Goal: Use online tool/utility: Utilize a website feature to perform a specific function

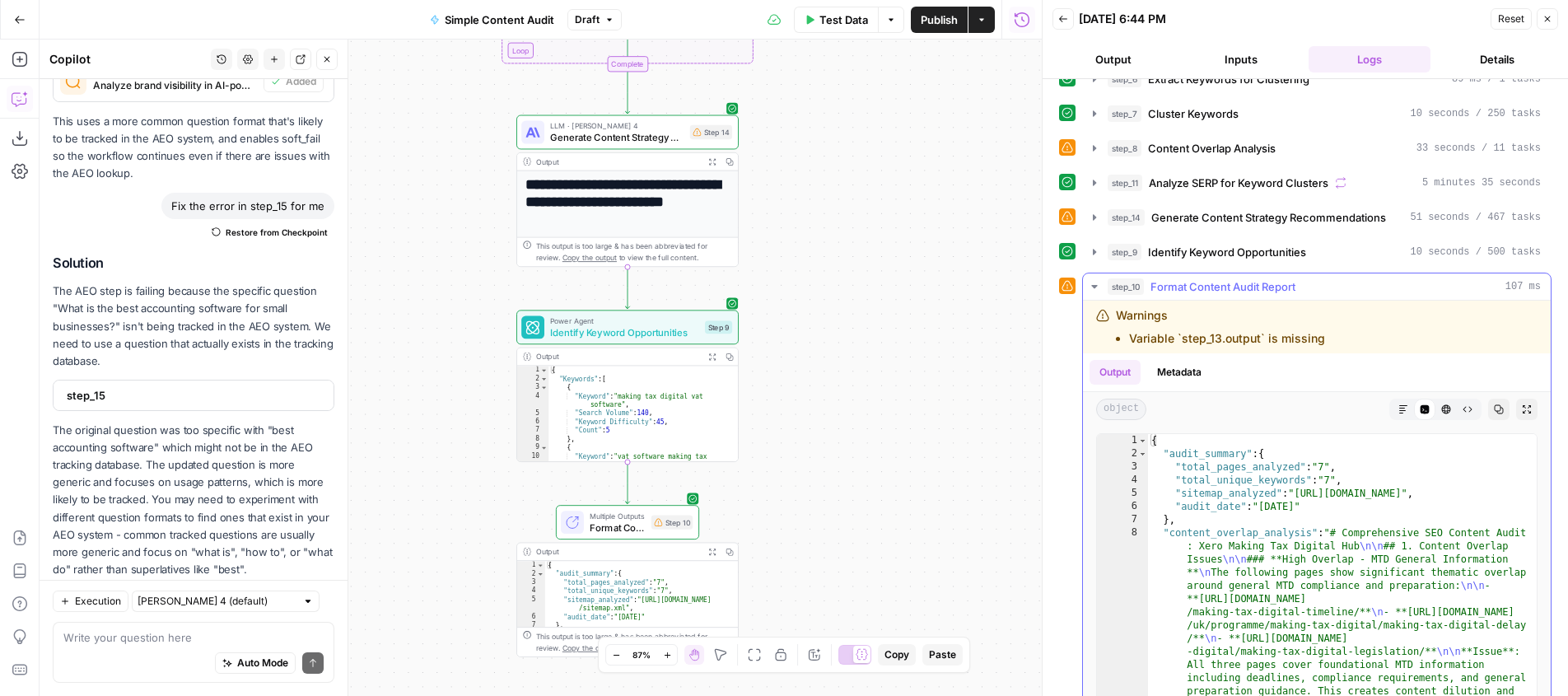
scroll to position [204, 0]
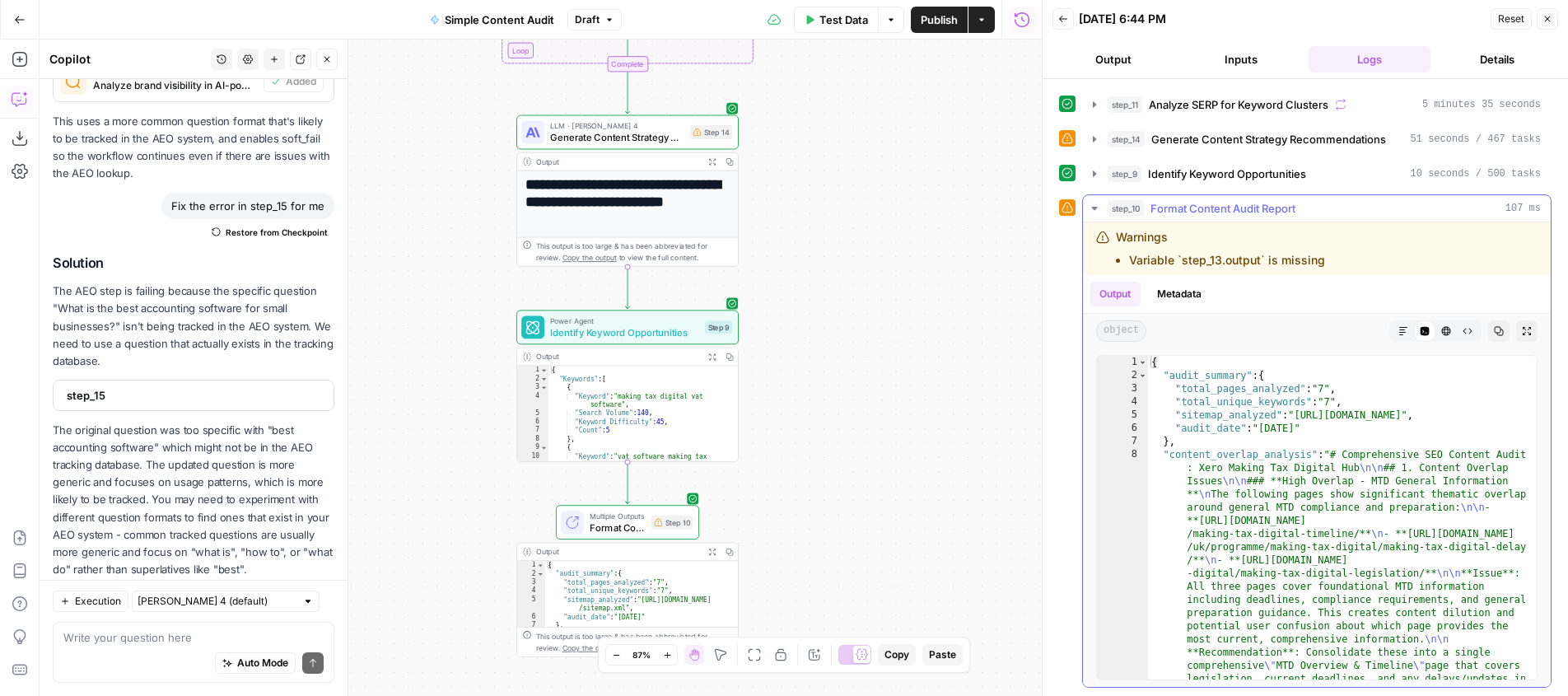
click at [1161, 205] on span "Format Content Audit Report" at bounding box center [1223, 208] width 145 height 16
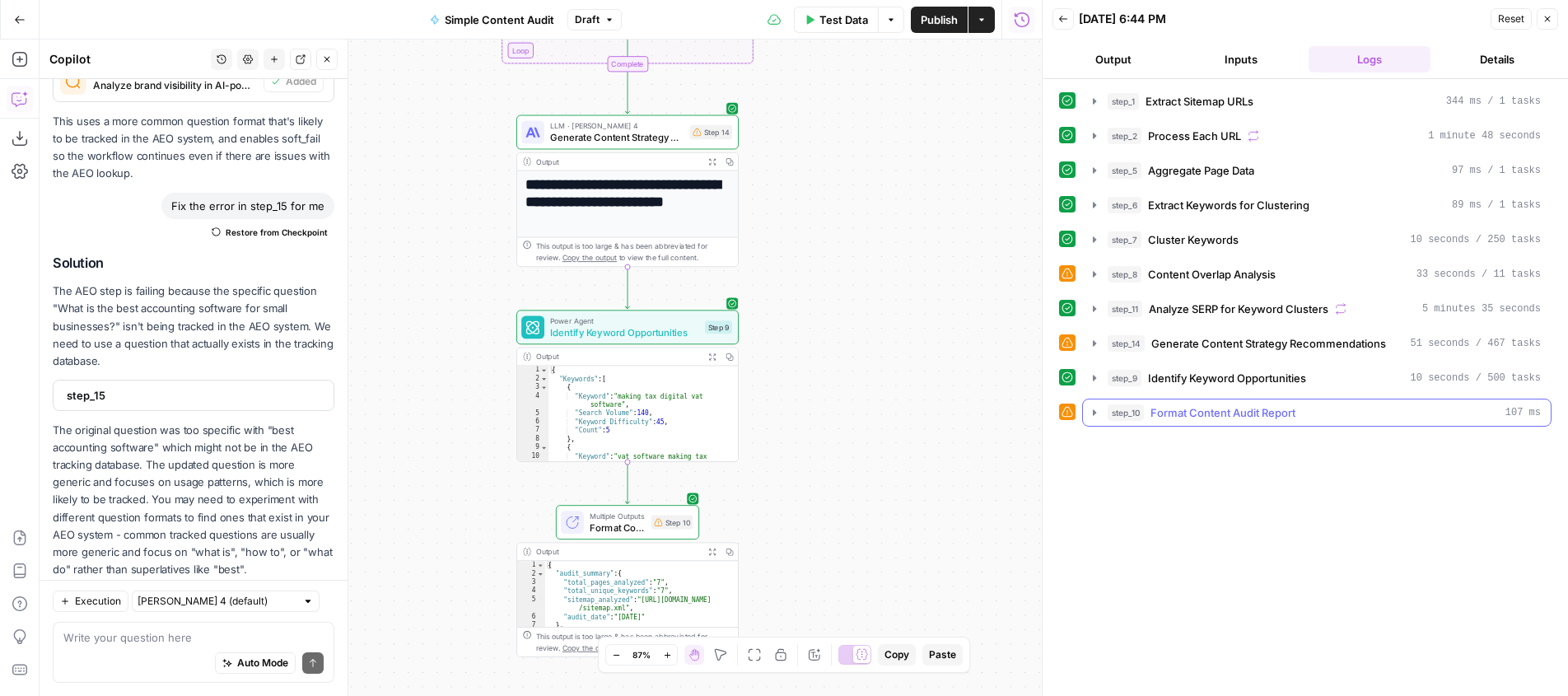
click at [1091, 413] on icon "button" at bounding box center [1094, 413] width 13 height 13
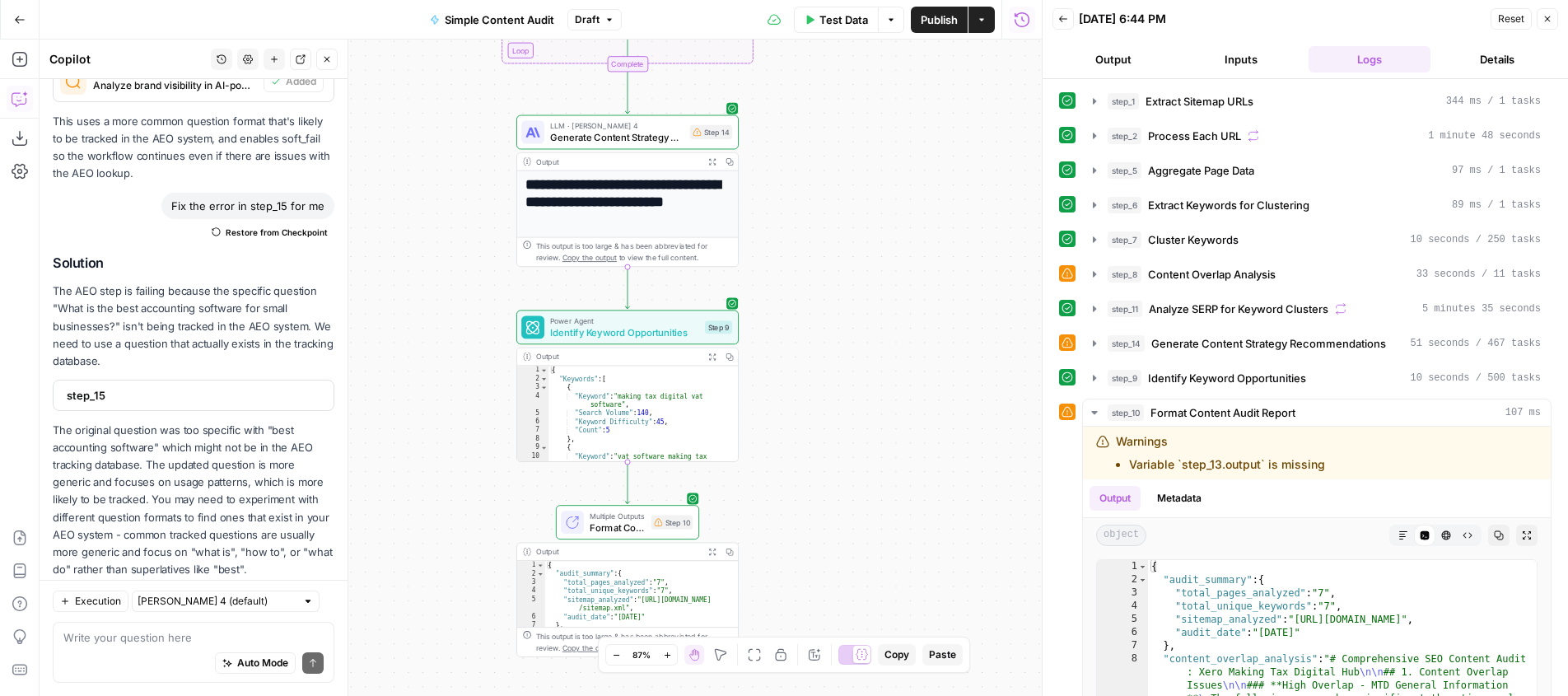
click at [933, 22] on span "Publish" at bounding box center [939, 19] width 37 height 16
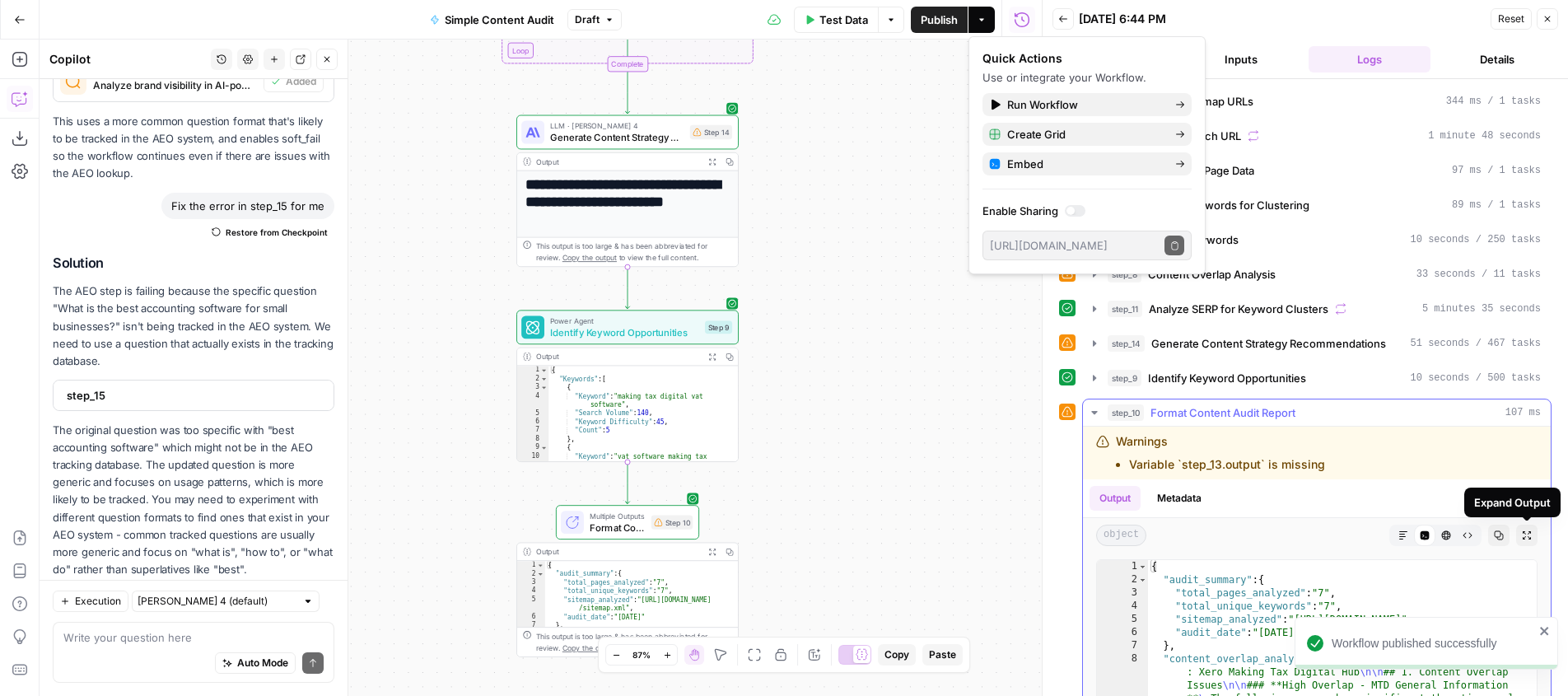
click at [1528, 533] on icon "button" at bounding box center [1527, 536] width 9 height 9
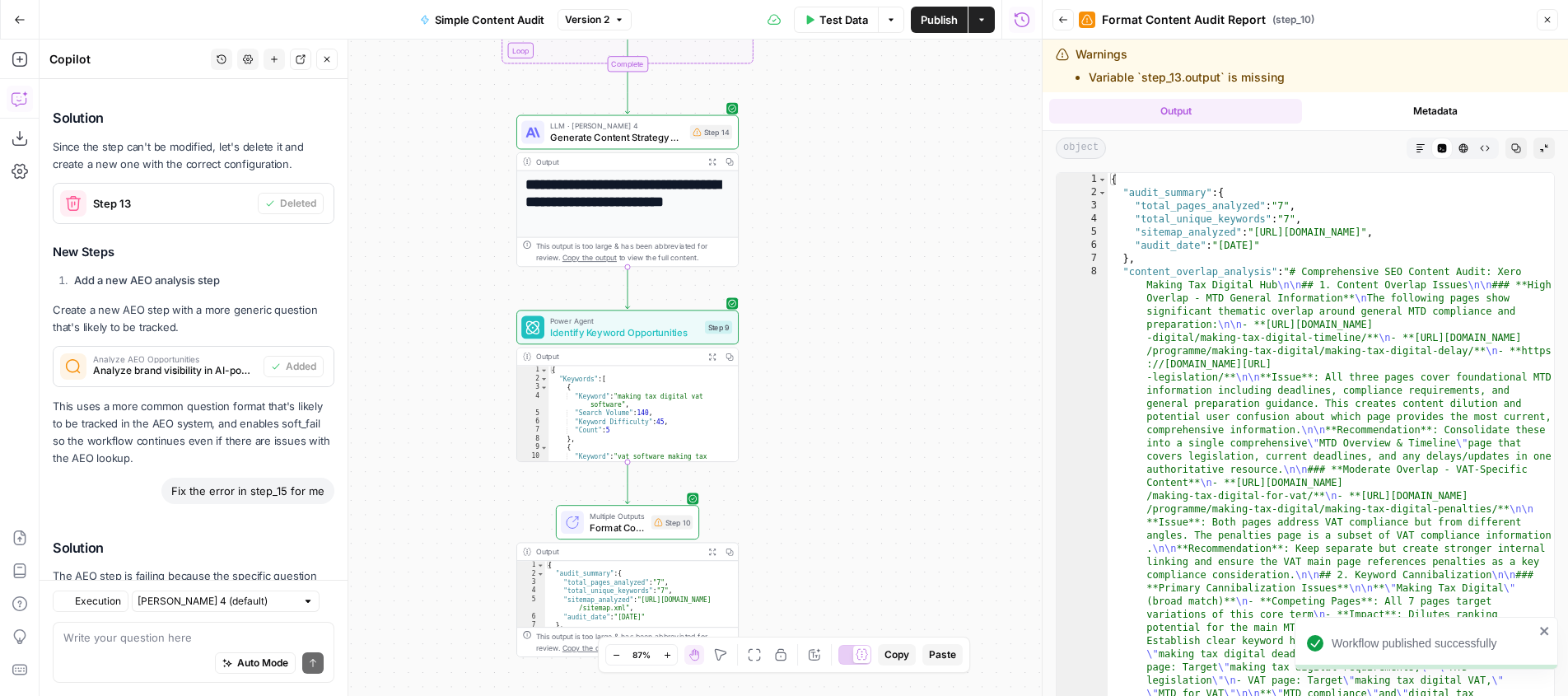
scroll to position [4286, 0]
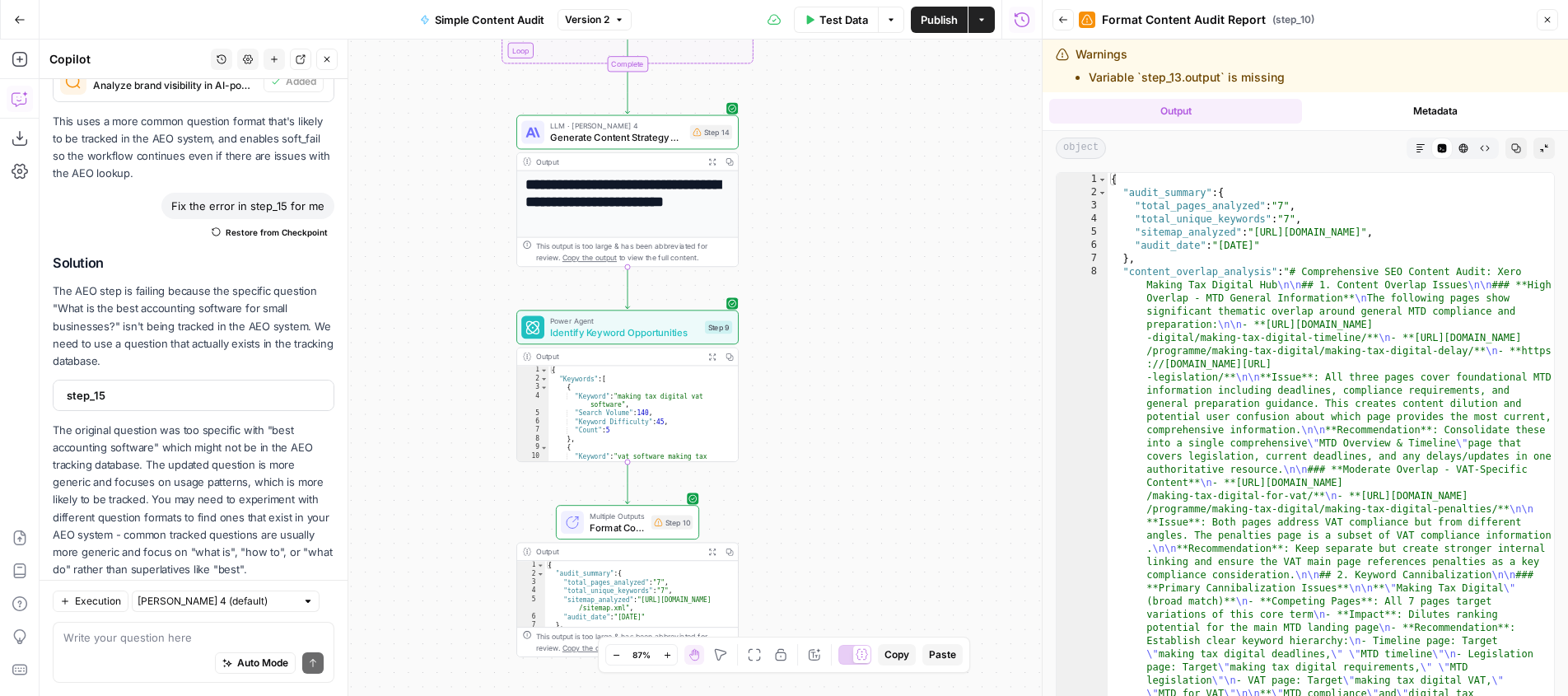
click at [1413, 152] on button "Markdown" at bounding box center [1420, 148] width 22 height 22
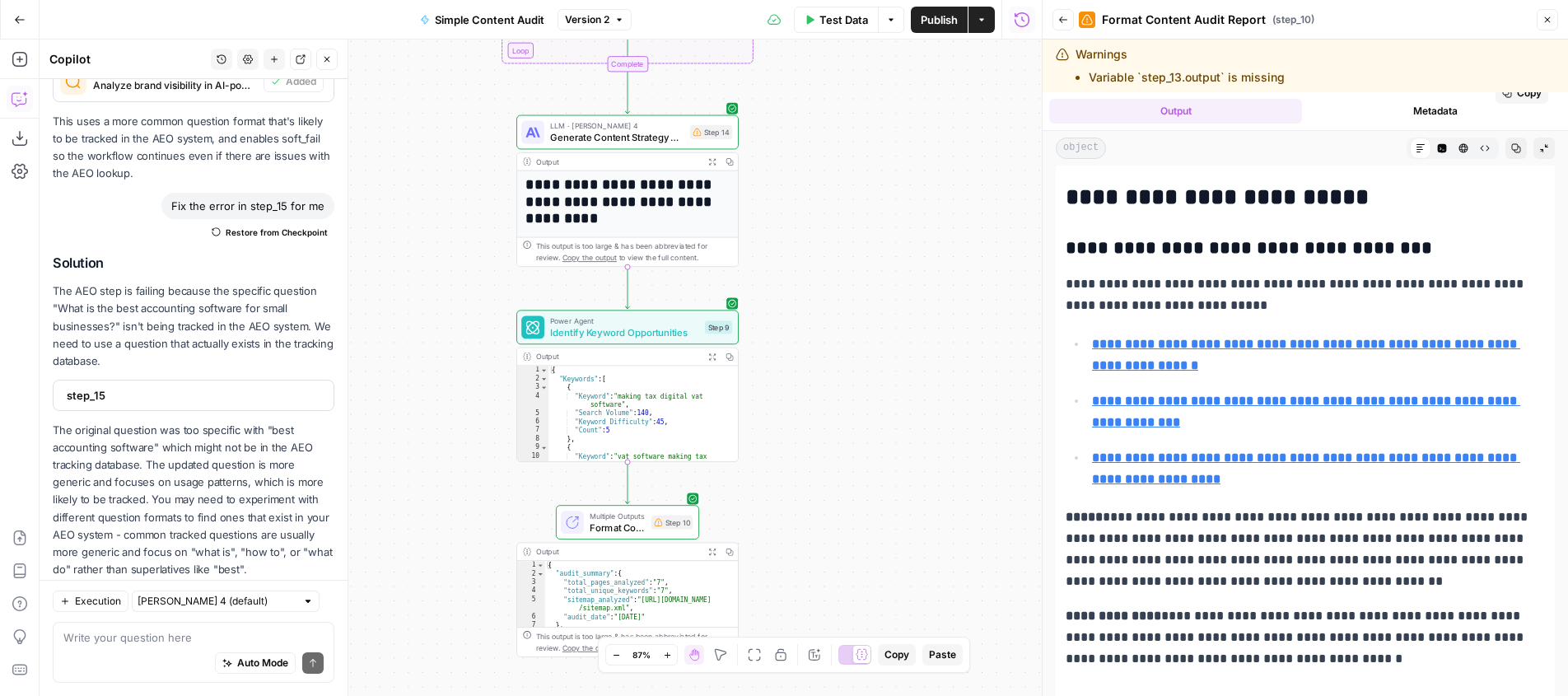
scroll to position [0, 0]
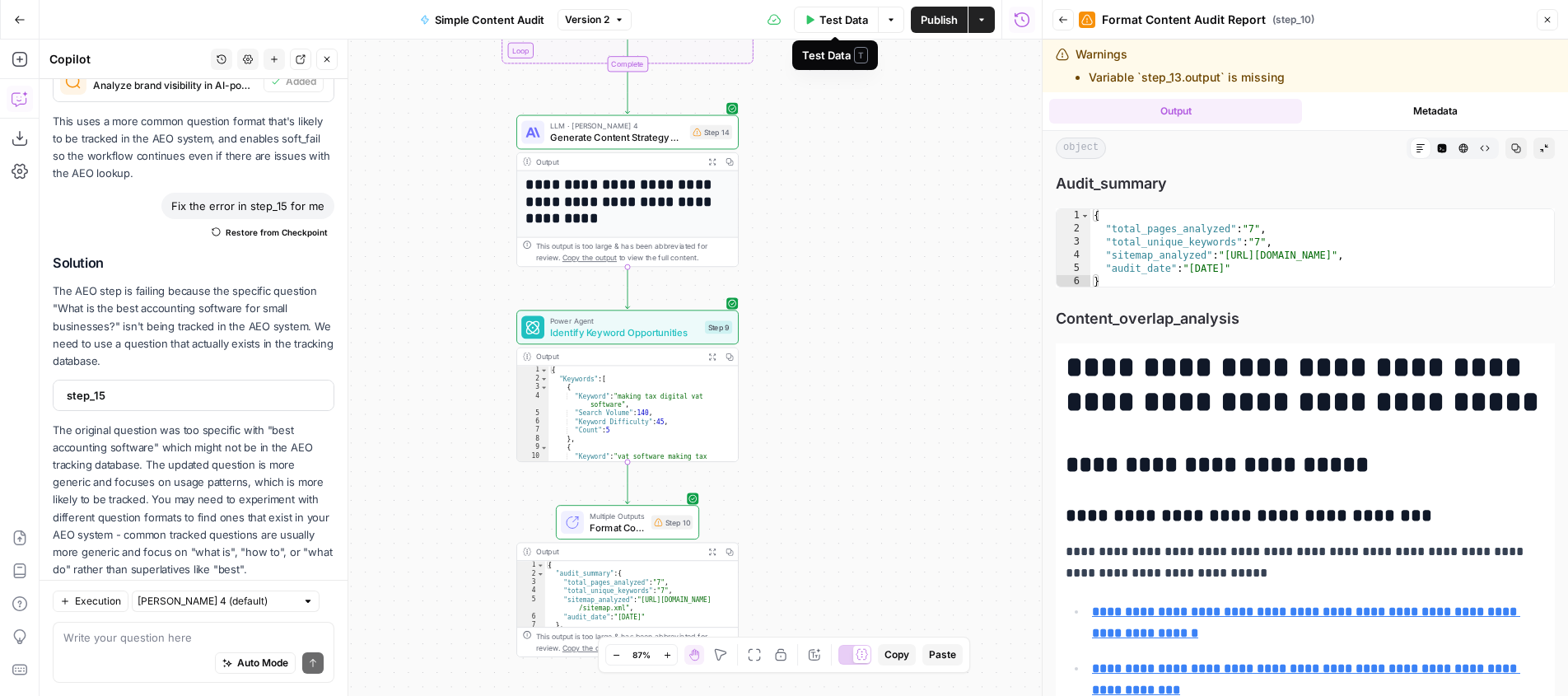
click at [835, 21] on span "Test Data" at bounding box center [844, 19] width 48 height 16
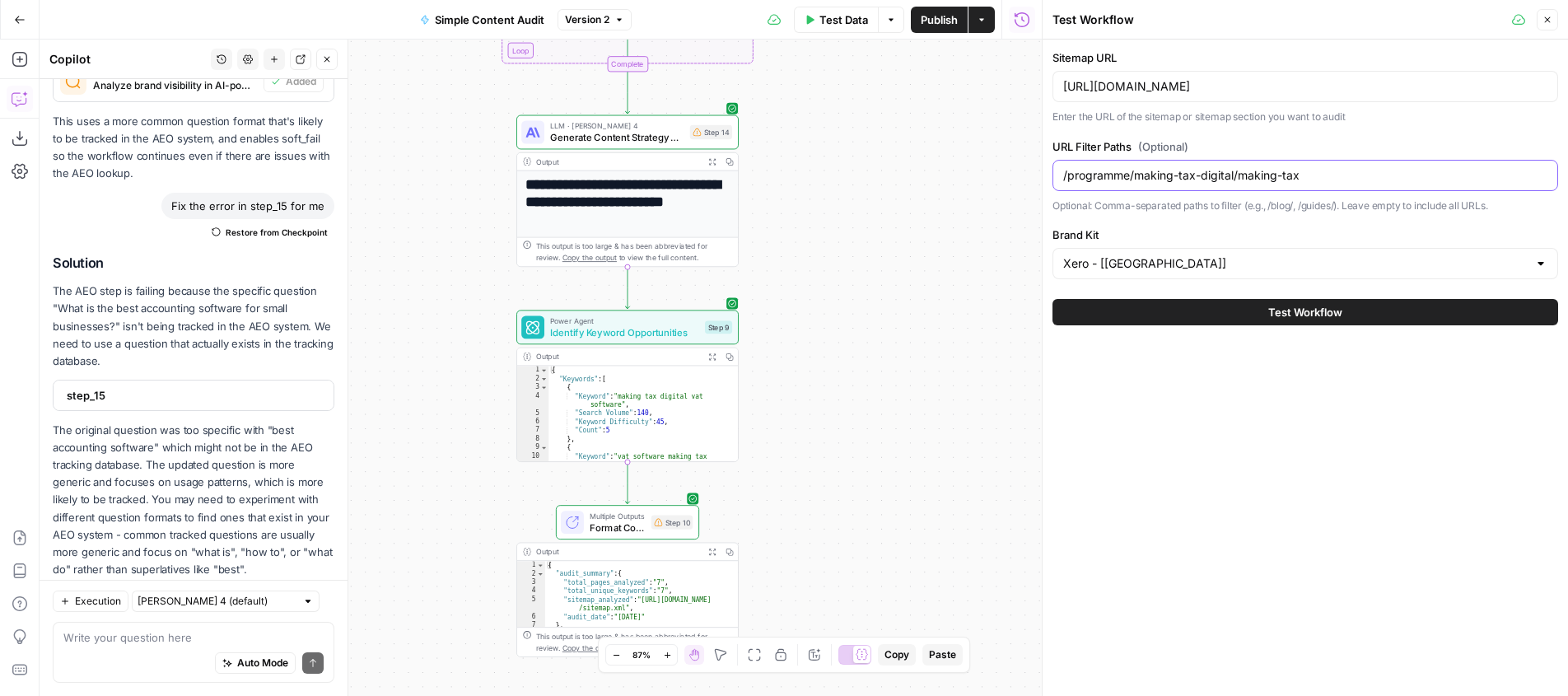
drag, startPoint x: 1315, startPoint y: 176, endPoint x: 1239, endPoint y: 178, distance: 76.0
click at [1239, 178] on input "/programme/making-tax-digital/making-tax" at bounding box center [1305, 175] width 484 height 16
type input "/programme/making-tax-digital/"
click at [1462, 367] on div "Sitemap URL [URL][DOMAIN_NAME] Enter the URL of the sitemap or sitemap section …" at bounding box center [1305, 368] width 525 height 656
click at [1292, 325] on button "Test Workflow" at bounding box center [1305, 312] width 505 height 27
